Goal: Task Accomplishment & Management: Use online tool/utility

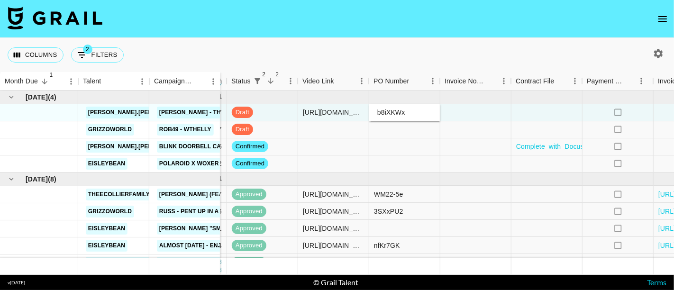
type input "b8iXKWx"
click at [467, 110] on div at bounding box center [475, 112] width 71 height 17
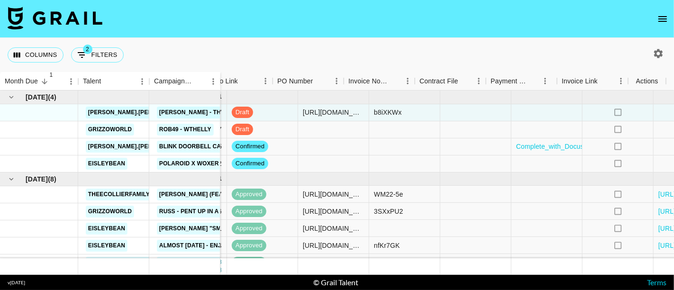
scroll to position [0, 433]
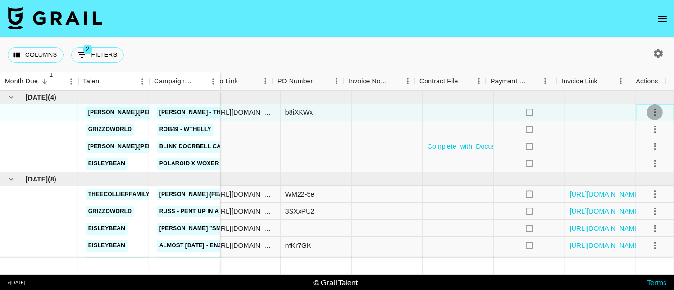
click at [649, 109] on icon "select merge strategy" at bounding box center [654, 112] width 11 height 11
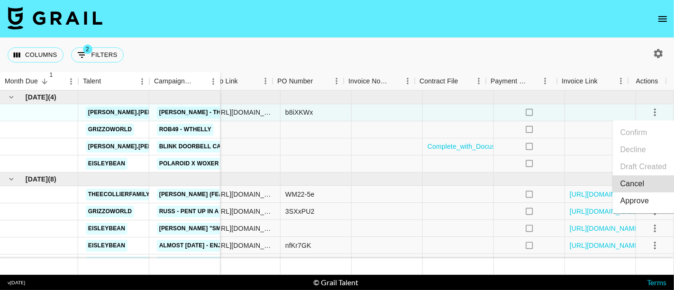
click at [629, 198] on div "Approve" at bounding box center [634, 200] width 29 height 11
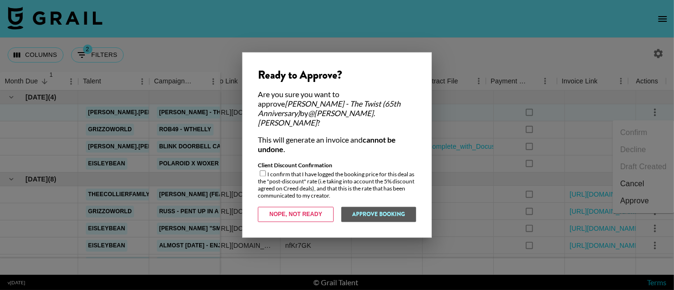
click at [264, 171] on input "checkbox" at bounding box center [263, 174] width 6 height 6
checkbox input "true"
click at [394, 213] on button "Approve Booking" at bounding box center [378, 214] width 75 height 15
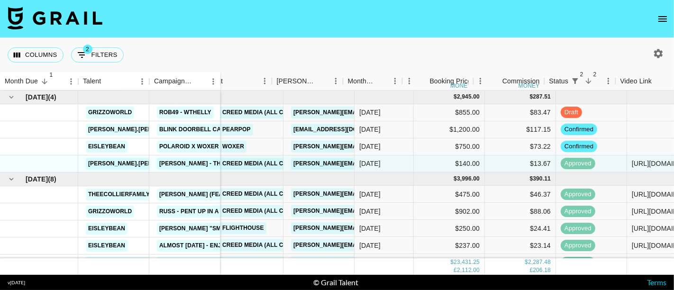
scroll to position [0, 0]
